Goal: Task Accomplishment & Management: Complete application form

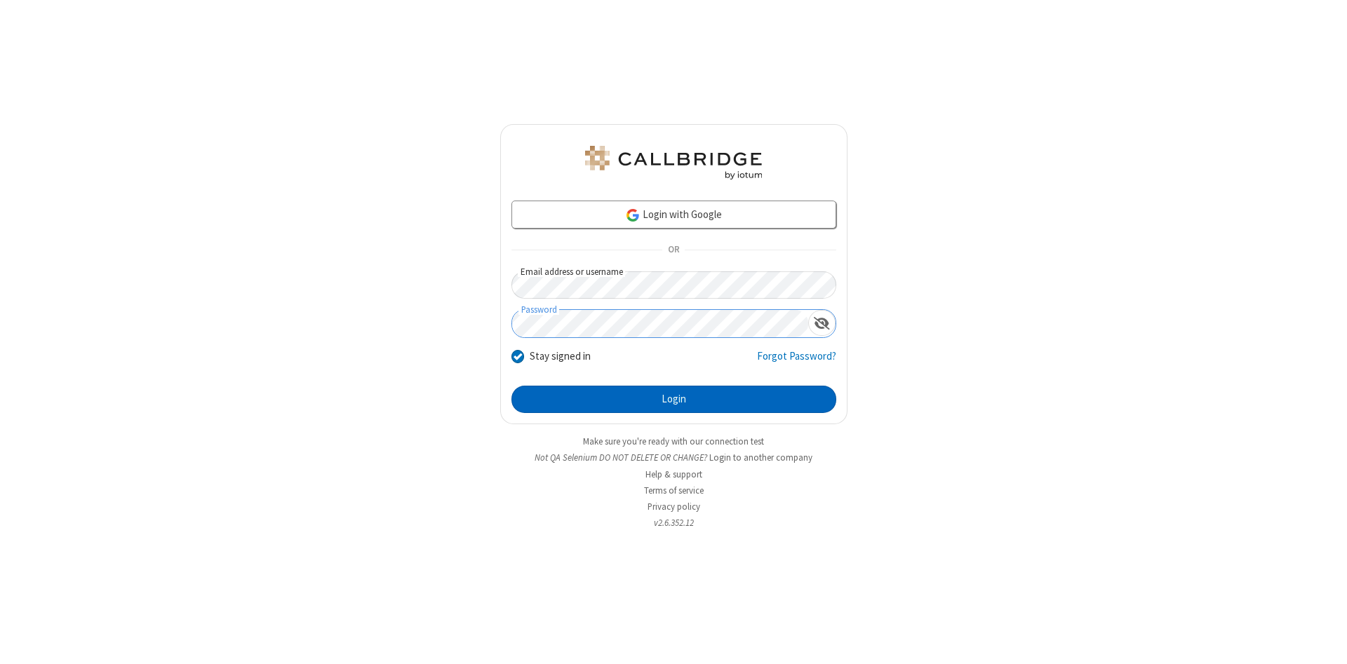
click at [673, 400] on button "Login" at bounding box center [673, 400] width 325 height 28
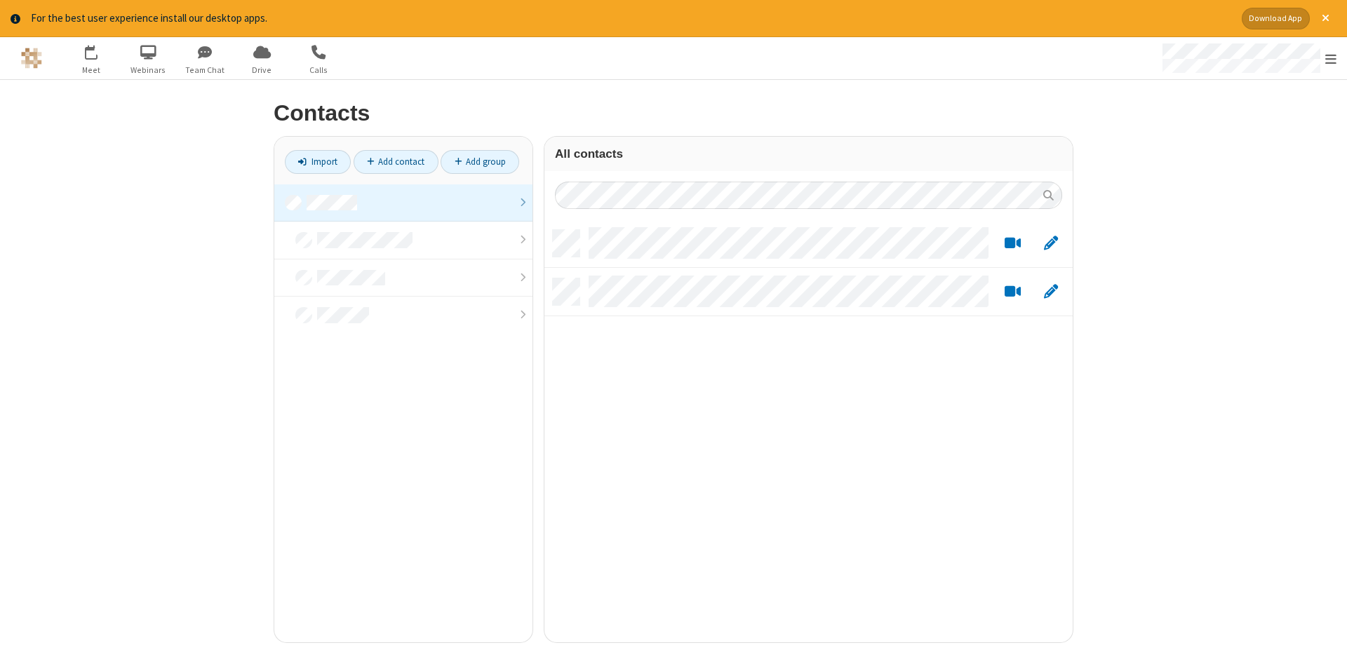
click at [403, 203] on link at bounding box center [403, 203] width 258 height 38
click at [396, 161] on link "Add contact" at bounding box center [395, 162] width 85 height 24
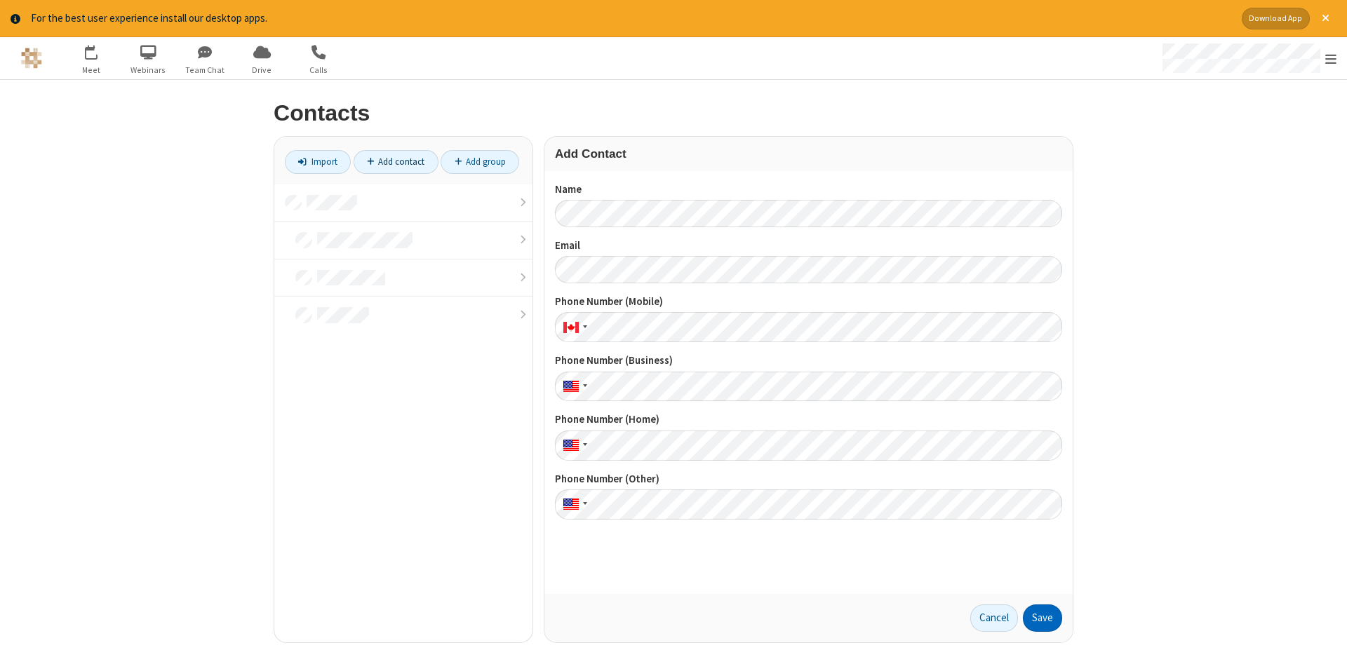
click at [1042, 618] on button "Save" at bounding box center [1042, 619] width 39 height 28
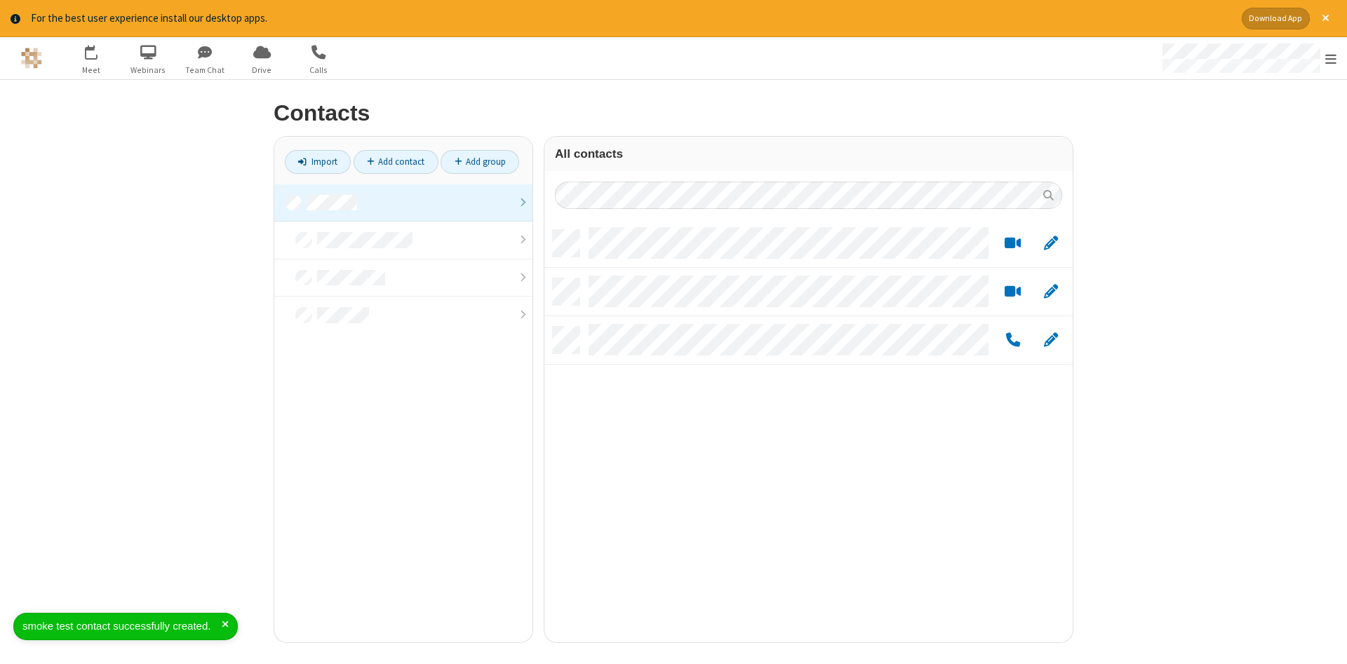
scroll to position [423, 528]
click at [396, 161] on link "Add contact" at bounding box center [395, 162] width 85 height 24
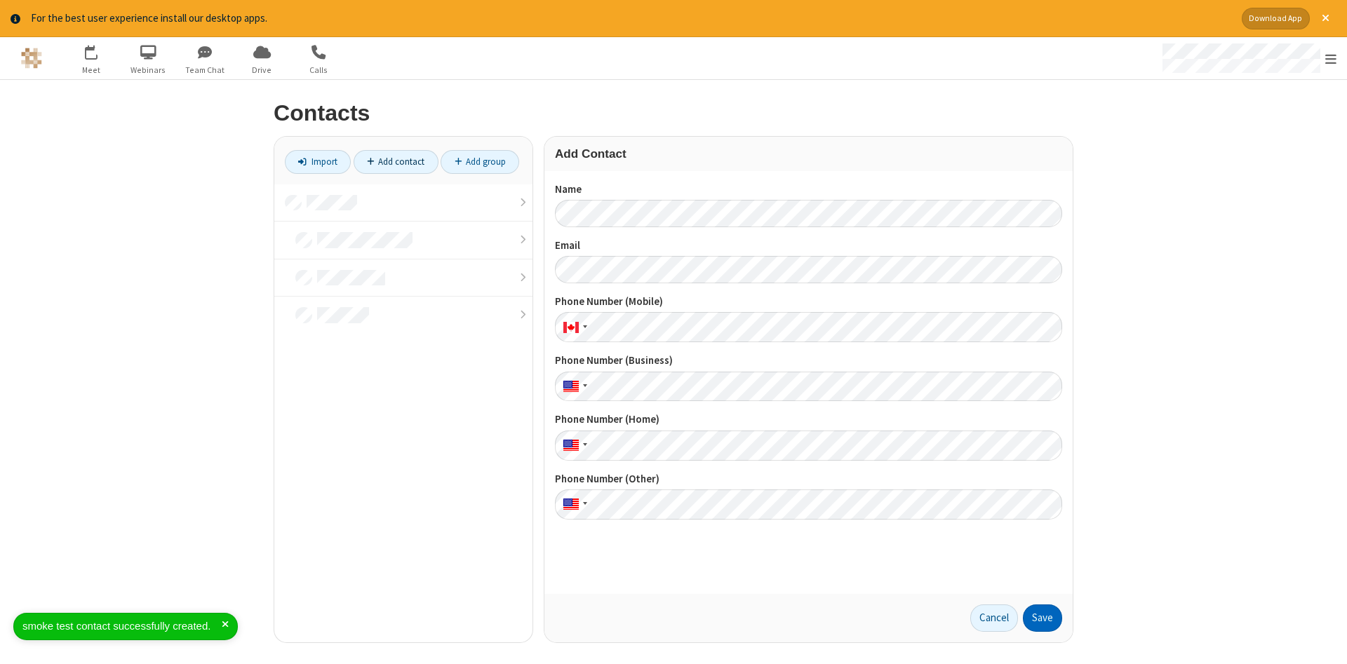
click at [1042, 618] on button "Save" at bounding box center [1042, 619] width 39 height 28
